Goal: Check status: Check status

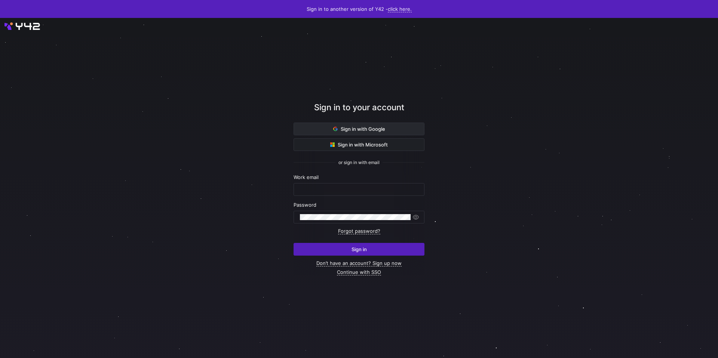
click at [370, 129] on span "Sign in with Google" at bounding box center [359, 129] width 52 height 6
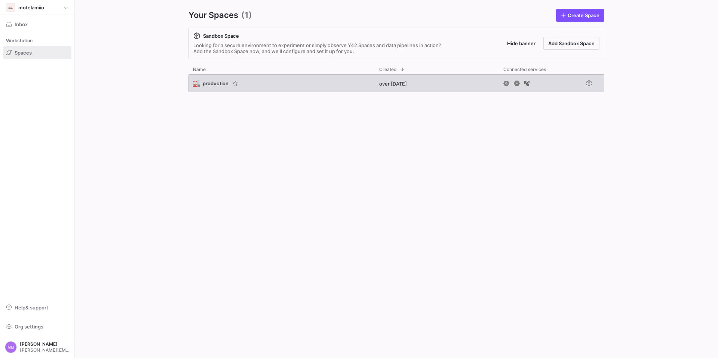
click at [216, 84] on span "production" at bounding box center [216, 83] width 26 height 6
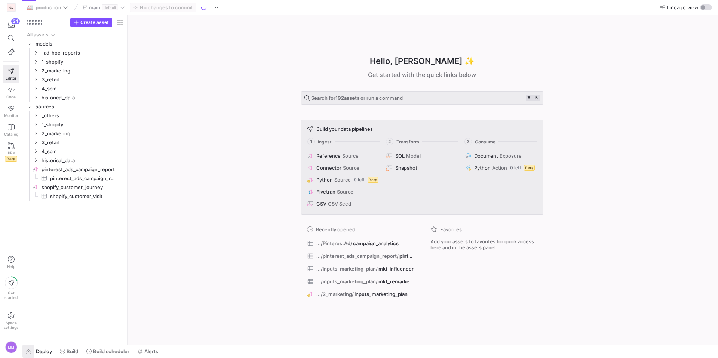
click at [27, 350] on span "button" at bounding box center [28, 351] width 12 height 13
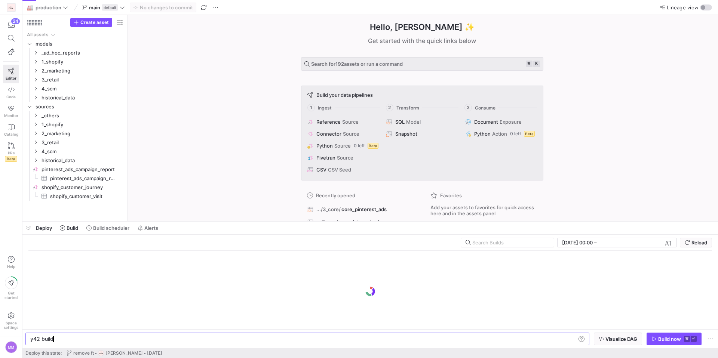
scroll to position [0, 22]
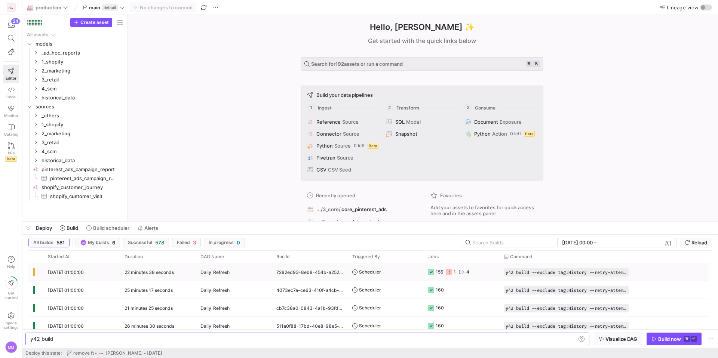
click at [74, 275] on div "[DATE] 01:00:00" at bounding box center [81, 272] width 77 height 18
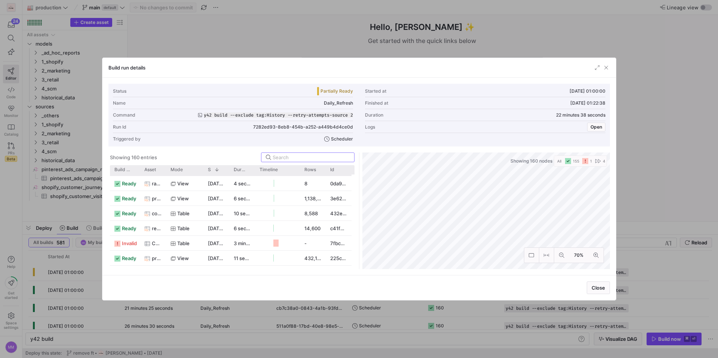
scroll to position [415, 0]
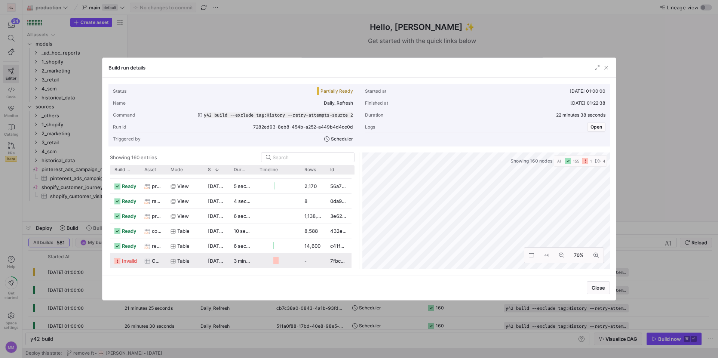
click at [156, 263] on span "Campaign" at bounding box center [157, 261] width 10 height 15
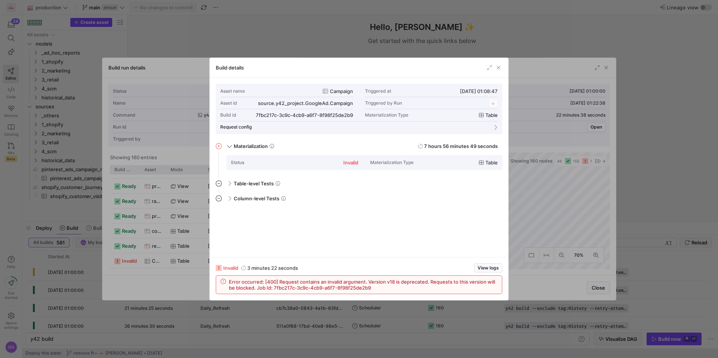
scroll to position [67, 0]
click at [502, 70] on span "button" at bounding box center [498, 67] width 7 height 7
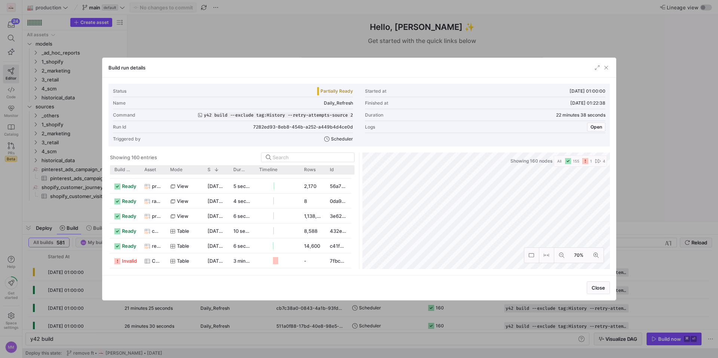
click at [611, 68] on div "Build run details" at bounding box center [360, 68] width 514 height 20
click at [609, 68] on span "button" at bounding box center [606, 67] width 7 height 7
